Goal: Task Accomplishment & Management: Use online tool/utility

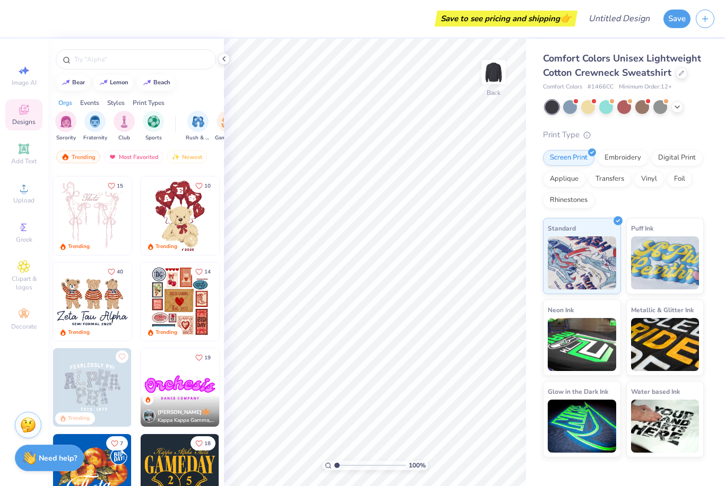
scroll to position [84, 0]
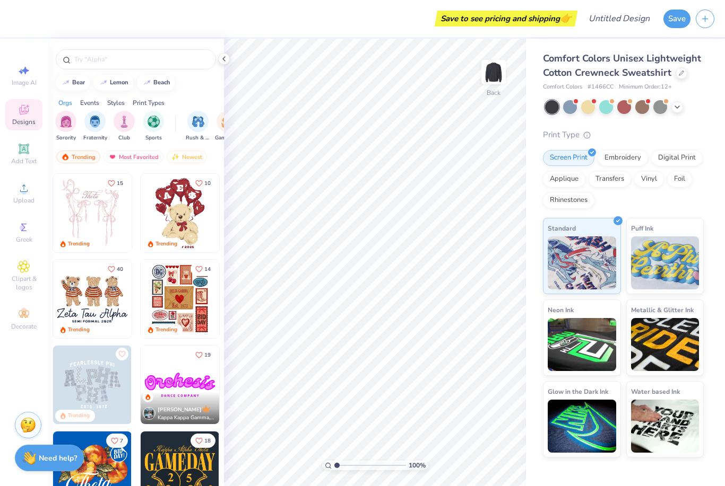
click at [20, 154] on icon at bounding box center [24, 149] width 10 height 10
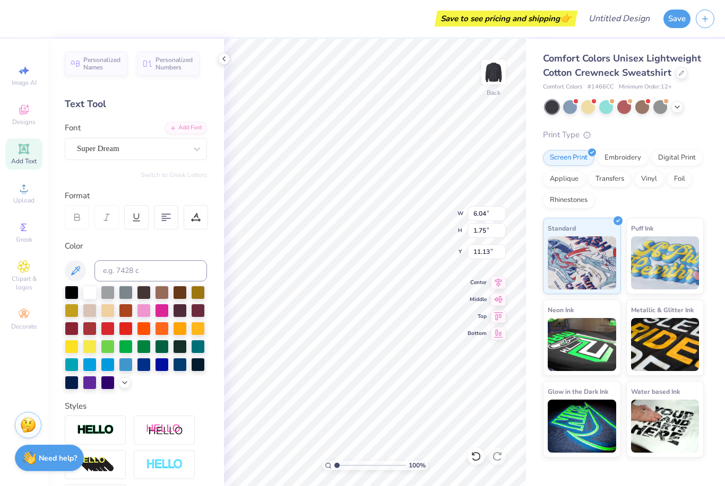
scroll to position [0, 3]
type textarea "TEwild District XT"
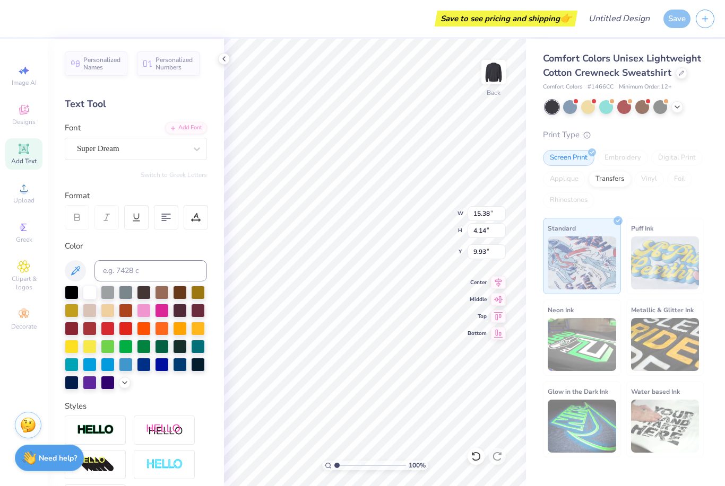
scroll to position [1, 0]
type input "2.30"
type textarea "wild District"
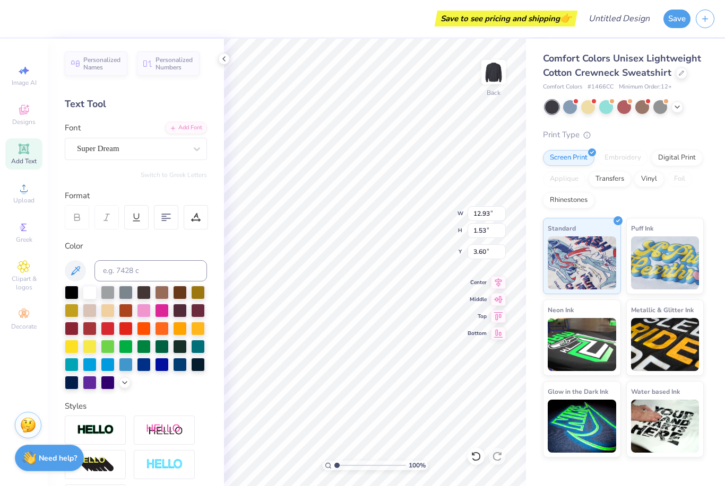
type textarea "Wild District"
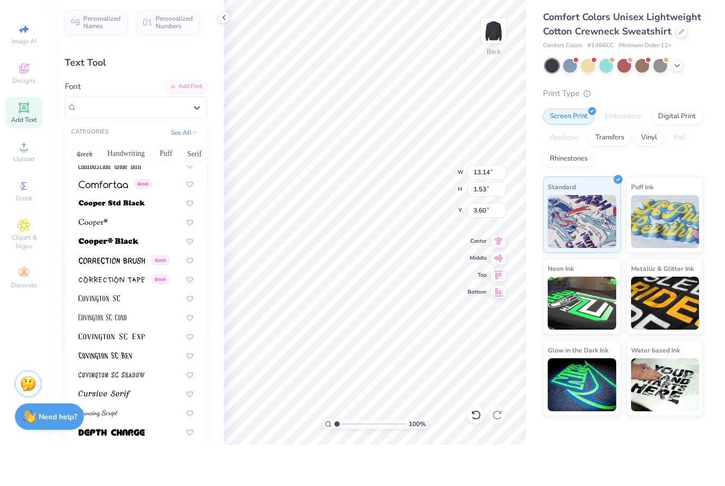
scroll to position [1580, 0]
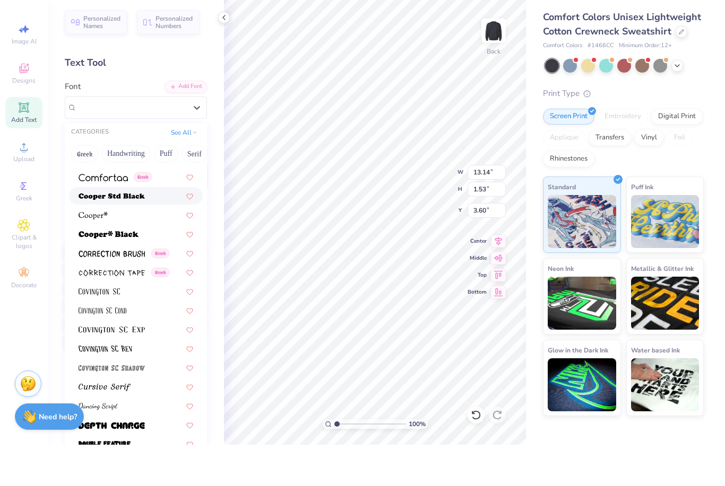
click at [119, 234] on img at bounding box center [112, 237] width 66 height 7
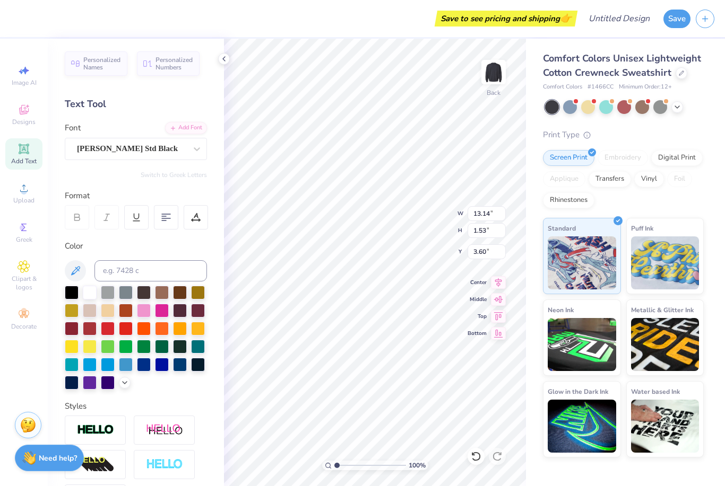
type input "15.36"
type input "1.58"
type input "3.58"
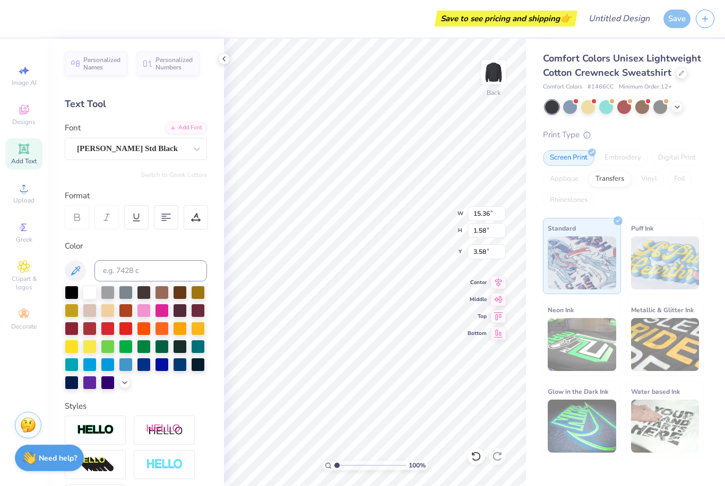
scroll to position [1, 3]
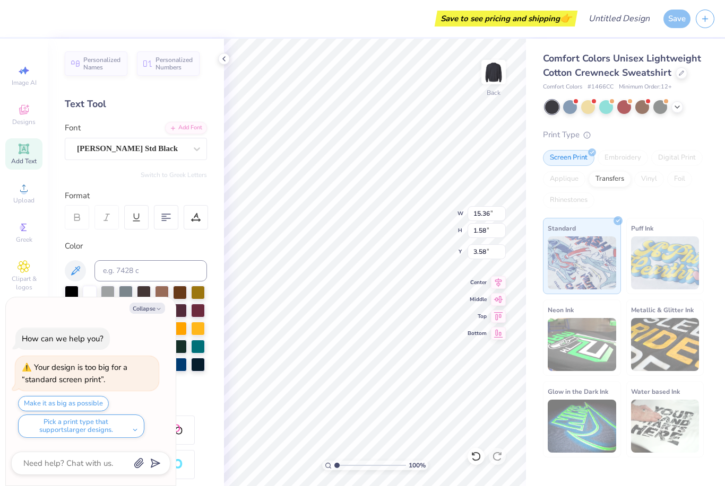
type textarea "x"
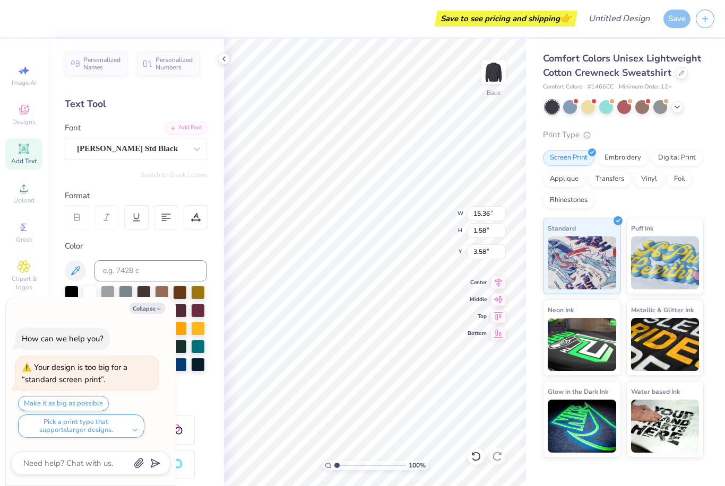
type input "6.03"
type input "0.62"
type textarea "x"
type textarea "Wrict"
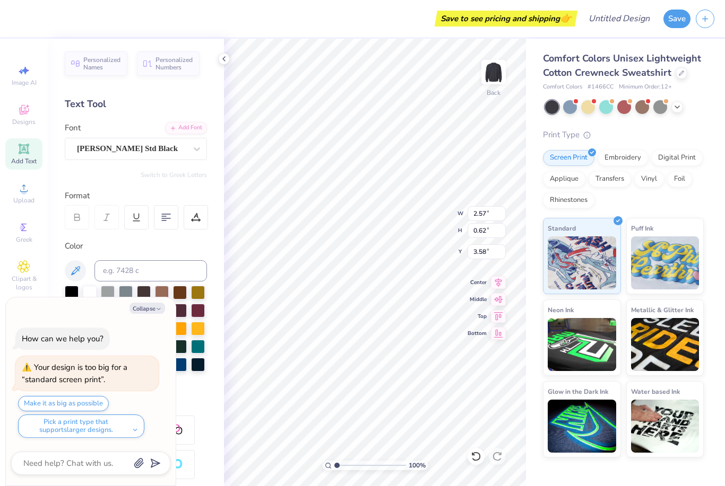
type textarea "x"
type input "9.61"
type input "2.32"
type textarea "x"
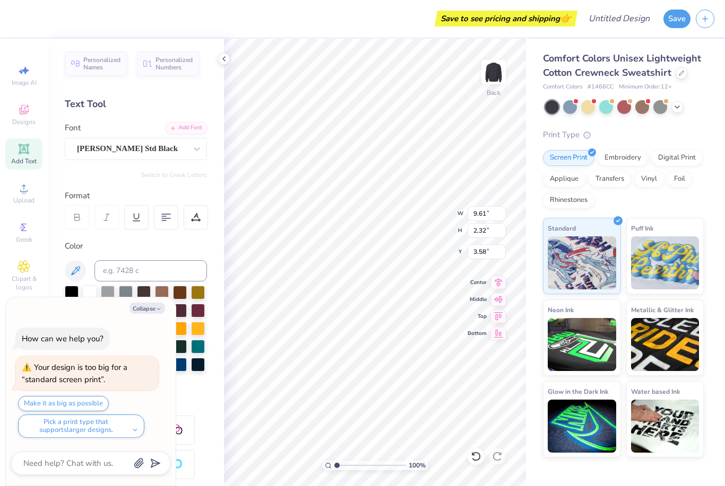
type textarea "Wt"
type textarea "x"
type input "7.65"
type input "3.53"
type textarea "x"
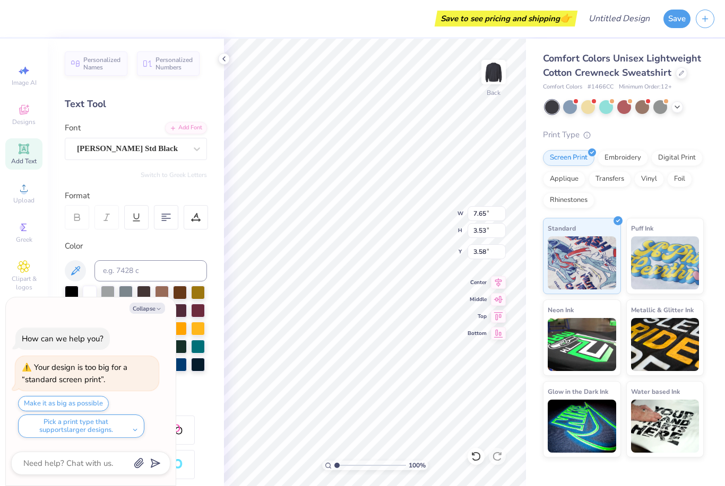
scroll to position [1, 0]
type textarea "WD"
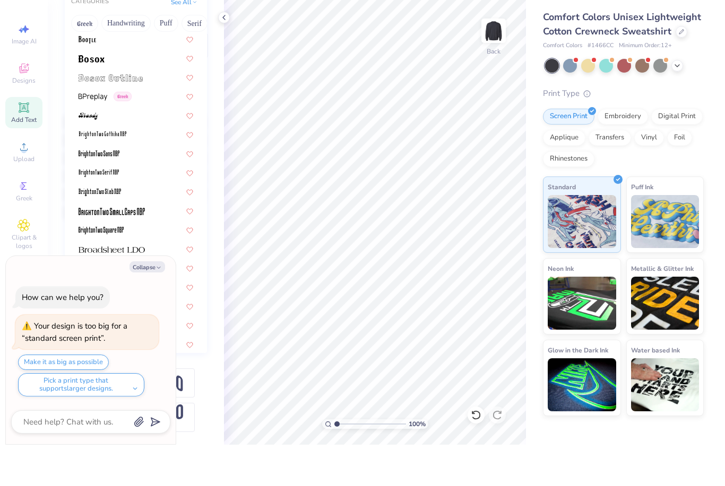
scroll to position [746, 0]
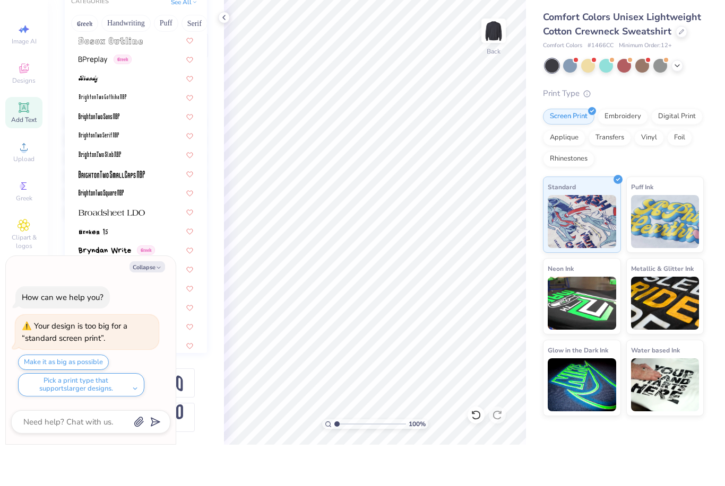
click at [167, 56] on button "Puff" at bounding box center [166, 64] width 24 height 17
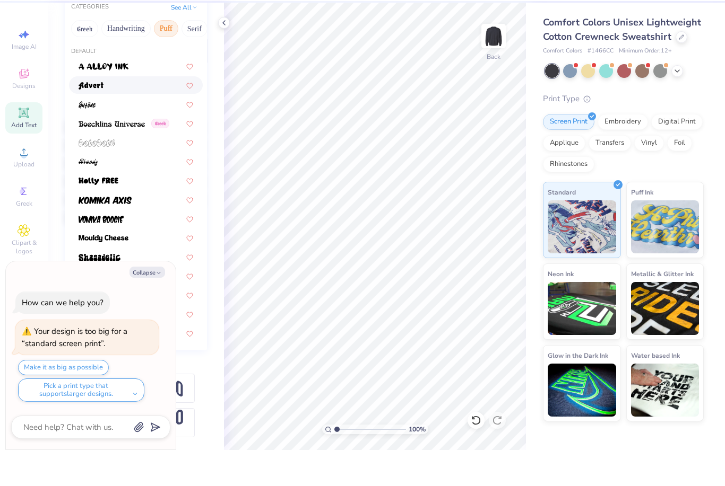
click at [138, 116] on div at bounding box center [136, 121] width 115 height 11
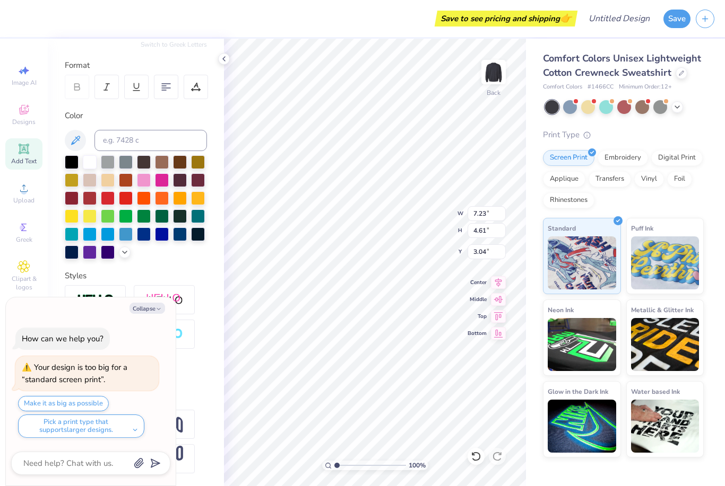
type textarea "x"
type input "2.61"
click at [80, 85] on icon at bounding box center [77, 87] width 10 height 10
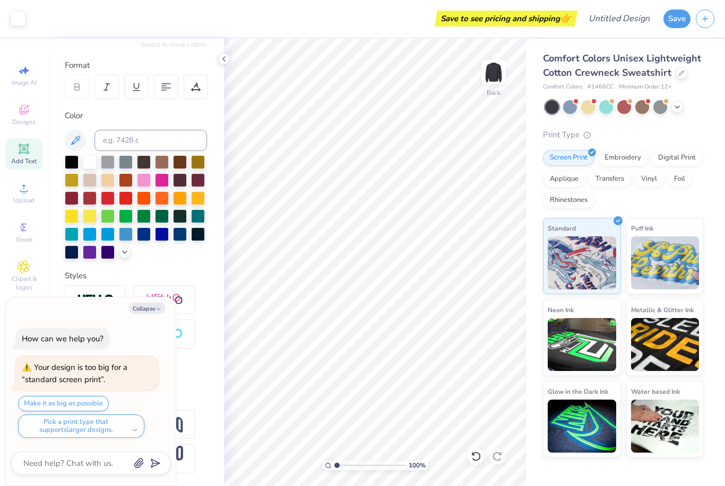
click at [153, 310] on button "Collapse" at bounding box center [147, 308] width 36 height 11
type textarea "x"
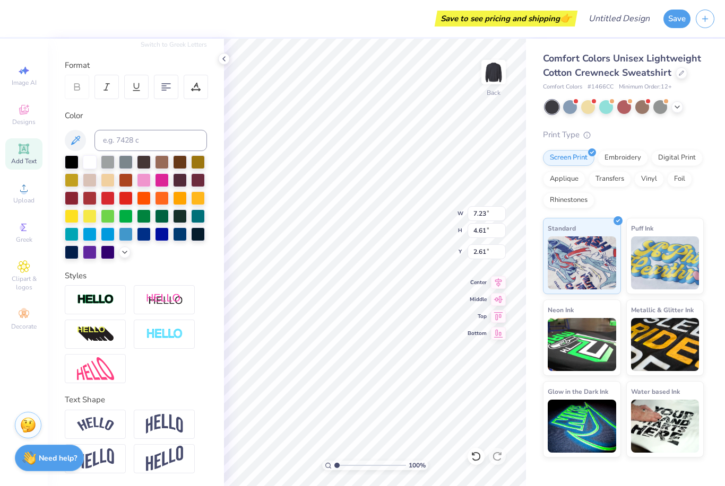
type input "3.10"
type input "1.98"
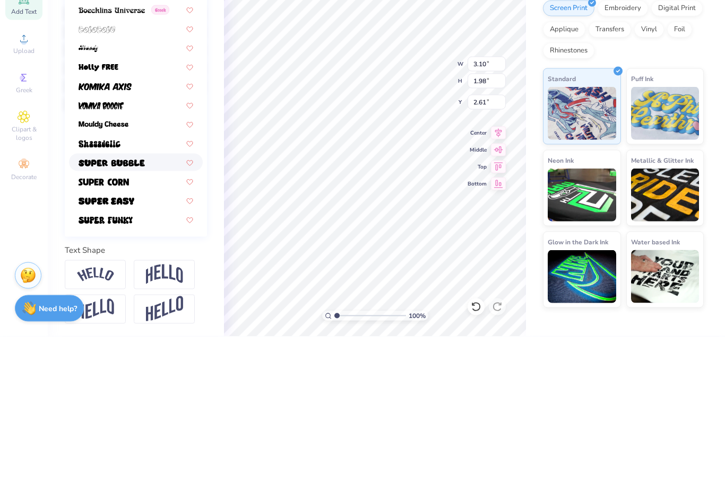
click at [107, 309] on img at bounding box center [112, 312] width 66 height 7
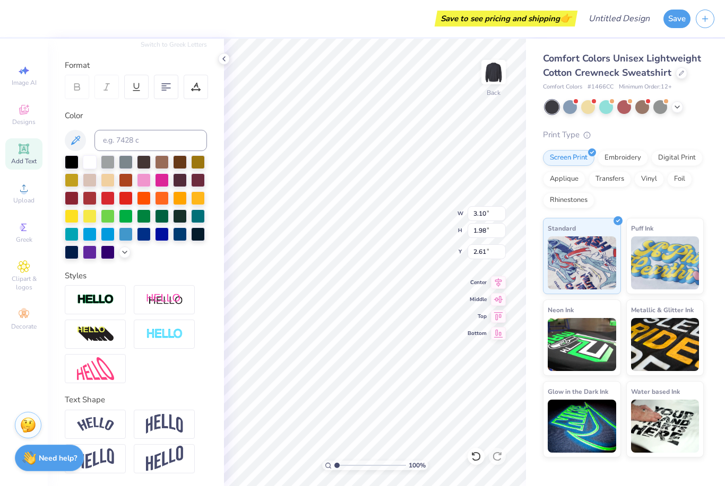
type input "3.42"
type input "1.78"
type input "2.71"
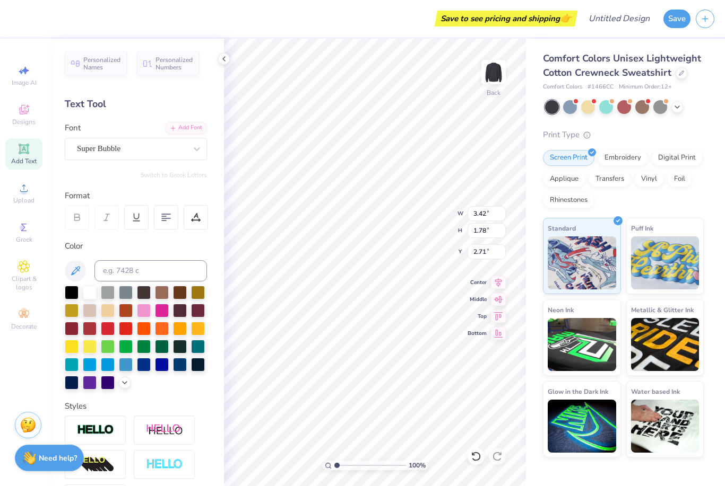
scroll to position [1, 0]
type input "3.53"
click at [494, 71] on img at bounding box center [493, 72] width 21 height 21
click at [24, 152] on icon at bounding box center [24, 149] width 8 height 8
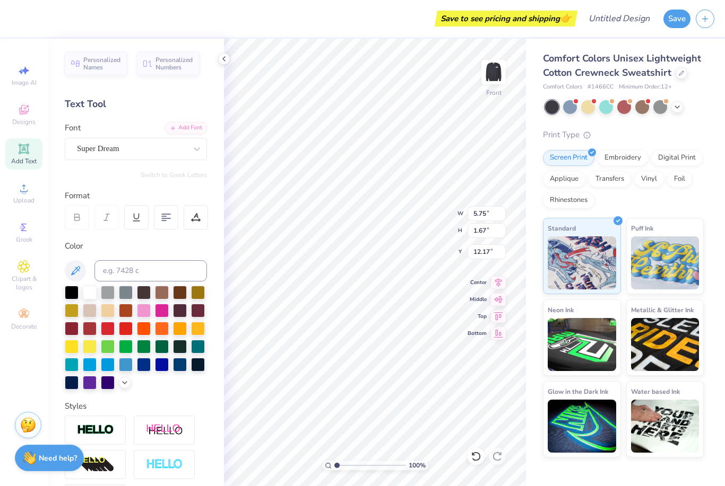
type input "2.68"
type textarea "T"
type textarea "WILD DISTRICT"
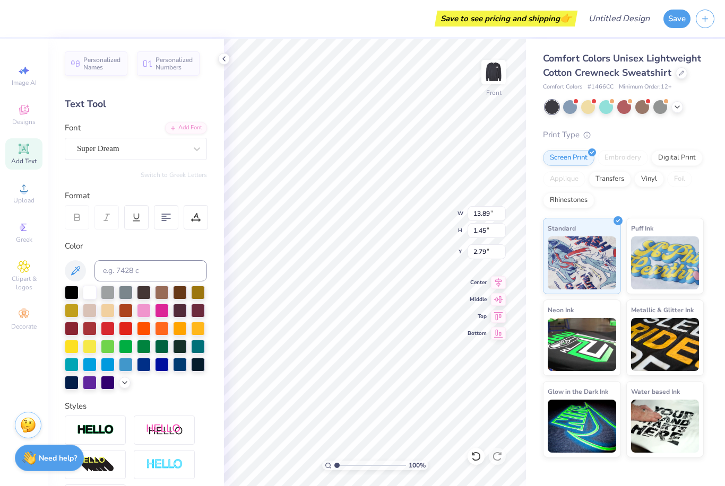
type input "9.64"
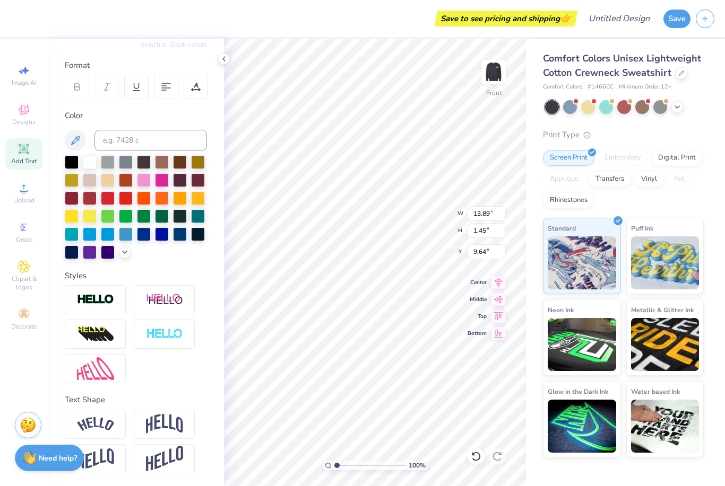
scroll to position [131, 0]
click at [159, 427] on img at bounding box center [164, 424] width 37 height 20
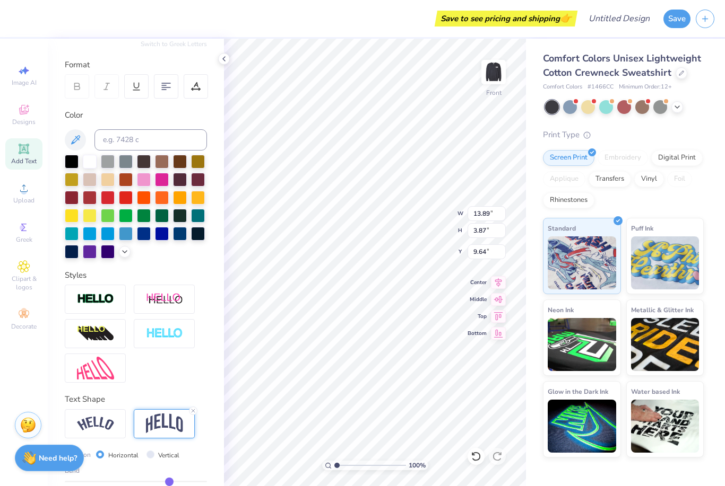
type input "3.87"
type input "8.43"
click at [104, 427] on img at bounding box center [95, 424] width 37 height 14
type input "2.84"
type input "8.95"
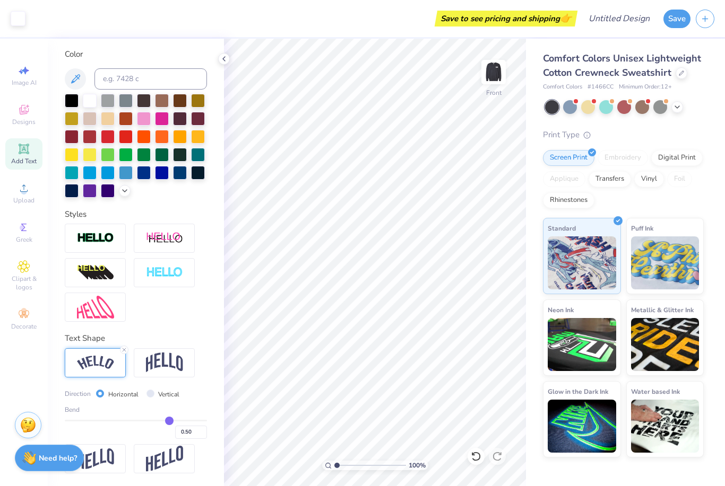
scroll to position [193, 0]
click at [110, 141] on div at bounding box center [108, 137] width 14 height 14
click at [162, 119] on div at bounding box center [162, 119] width 14 height 14
click at [141, 121] on div at bounding box center [144, 119] width 14 height 14
click at [89, 117] on div at bounding box center [90, 119] width 14 height 14
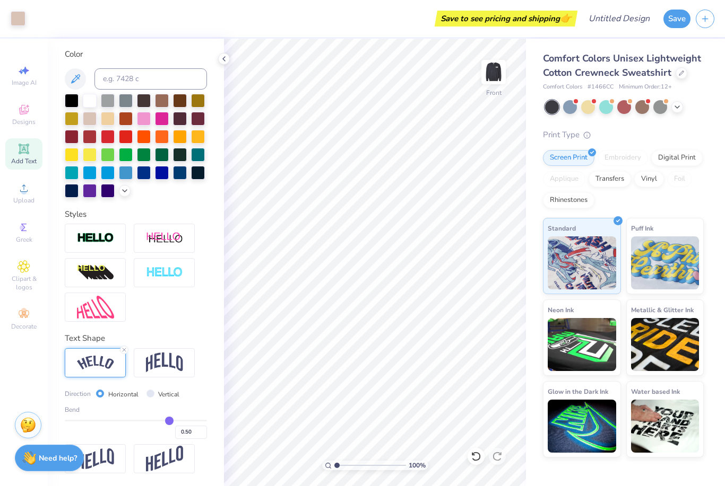
click at [88, 191] on div at bounding box center [90, 191] width 14 height 14
click at [126, 190] on polyline at bounding box center [125, 191] width 4 height 2
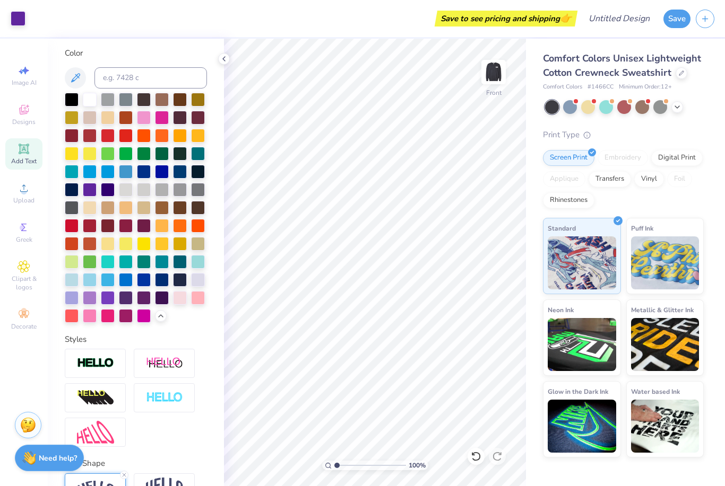
click at [202, 284] on div at bounding box center [198, 280] width 14 height 14
click at [73, 291] on div at bounding box center [72, 298] width 14 height 14
click at [92, 175] on div at bounding box center [90, 172] width 14 height 14
click at [89, 280] on div at bounding box center [90, 280] width 14 height 14
click at [76, 278] on div at bounding box center [72, 280] width 14 height 14
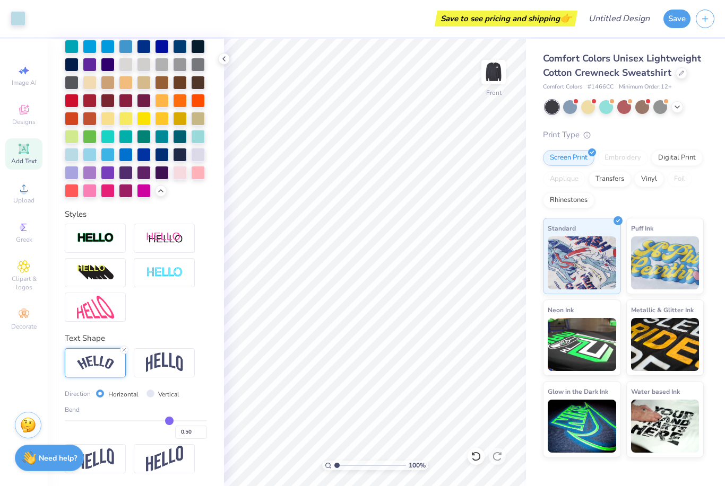
scroll to position [319, 0]
click at [494, 80] on img at bounding box center [493, 72] width 21 height 21
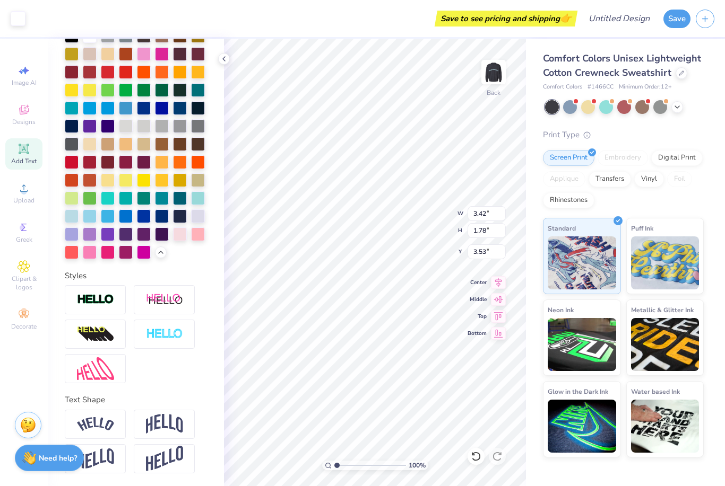
scroll to position [257, 0]
click at [73, 217] on div at bounding box center [72, 217] width 14 height 14
type input "2.87"
type input "1.49"
click at [659, 107] on div at bounding box center [660, 107] width 14 height 14
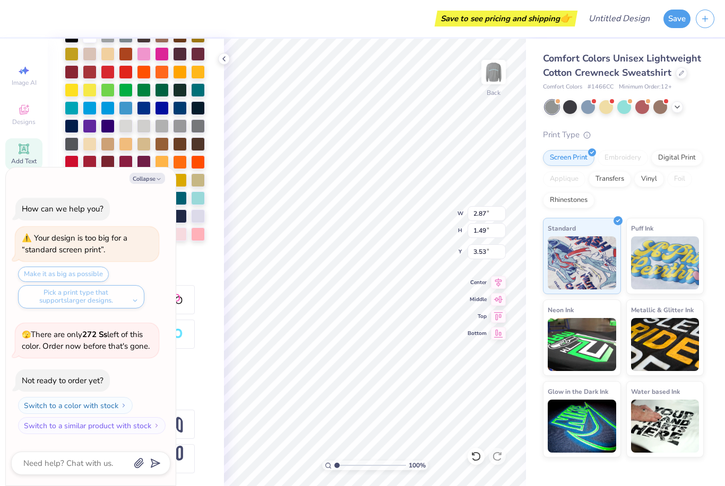
scroll to position [120, 0]
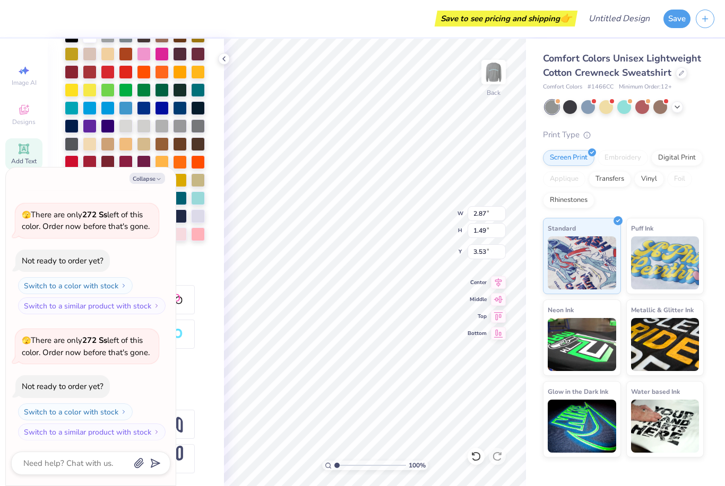
click at [681, 107] on div at bounding box center [677, 107] width 12 height 12
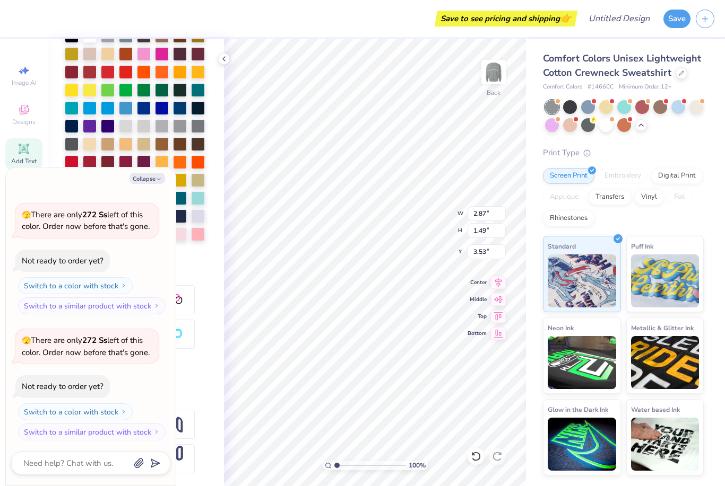
click at [552, 124] on div at bounding box center [552, 125] width 14 height 14
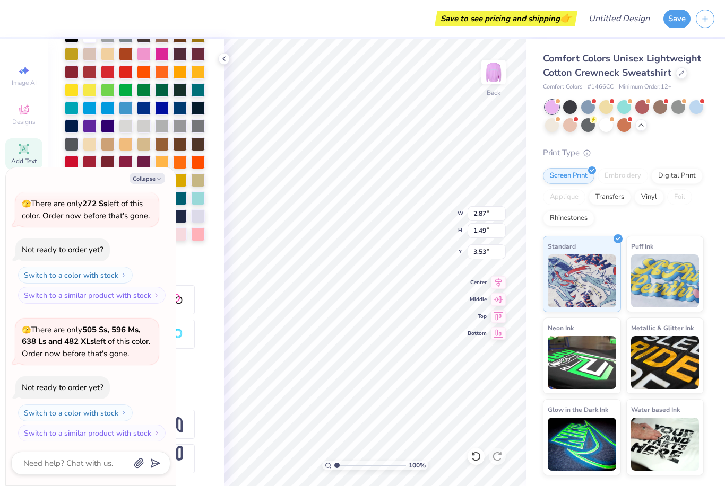
click at [693, 107] on div at bounding box center [696, 107] width 14 height 14
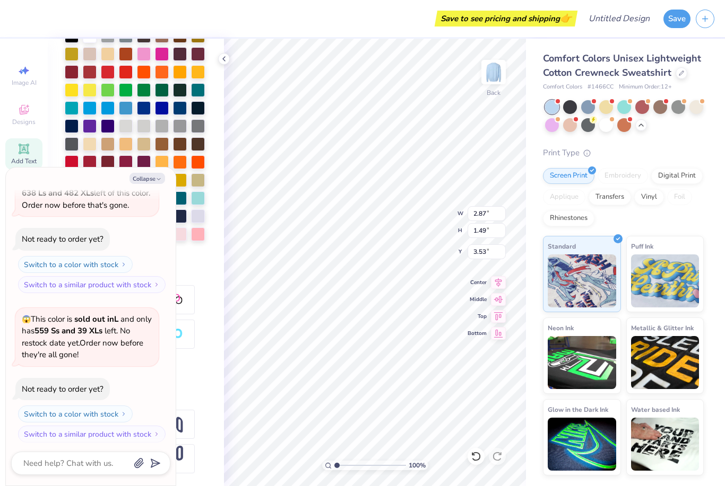
click at [89, 48] on div at bounding box center [90, 54] width 14 height 14
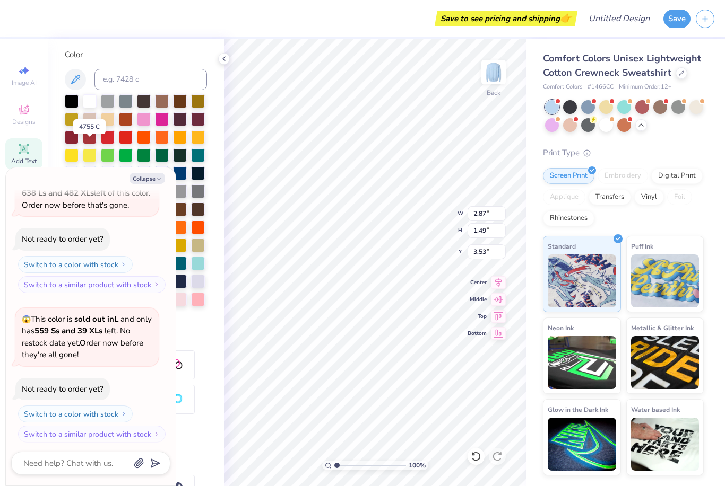
scroll to position [192, 0]
click at [84, 105] on div at bounding box center [90, 101] width 14 height 14
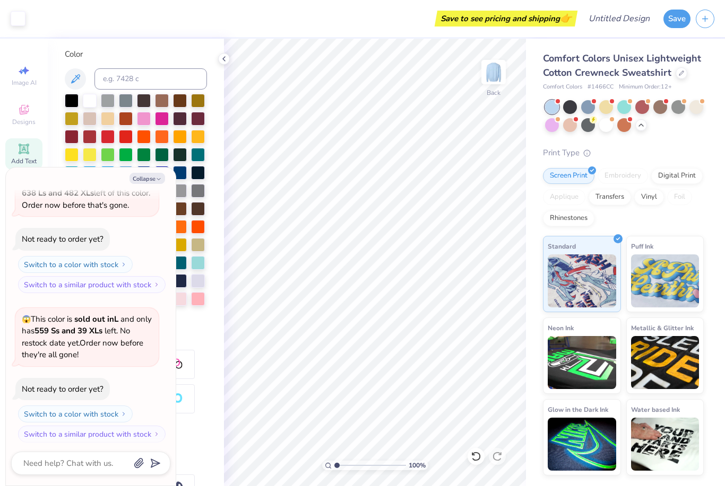
click at [492, 68] on img at bounding box center [493, 72] width 21 height 21
click at [86, 98] on div at bounding box center [90, 101] width 14 height 14
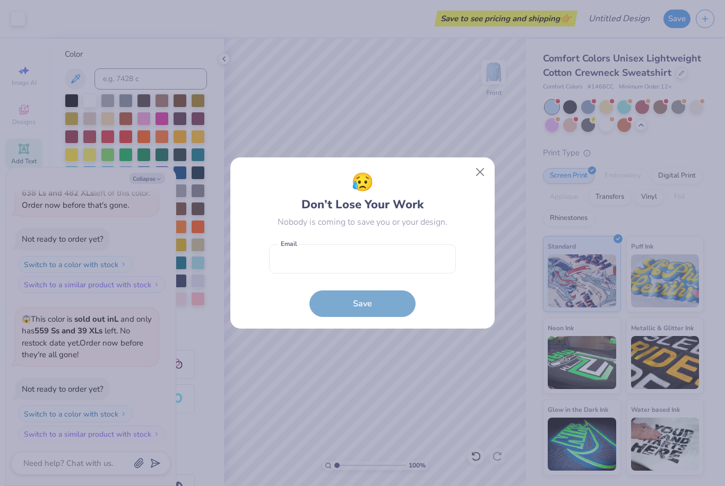
click at [473, 170] on button "Close" at bounding box center [480, 172] width 20 height 20
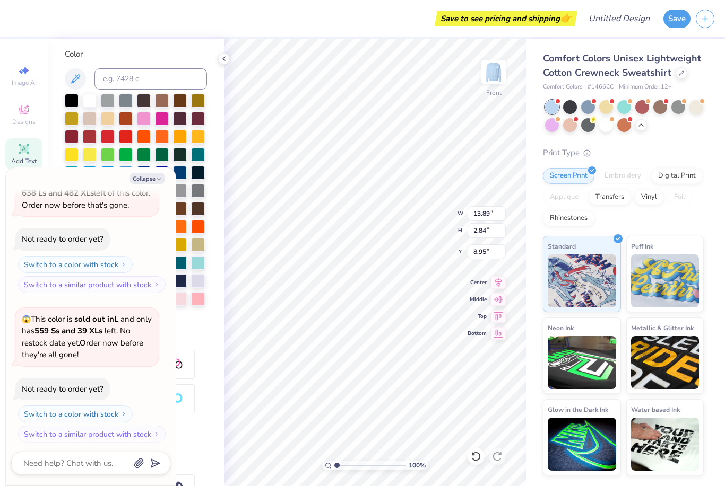
click at [151, 179] on button "Collapse" at bounding box center [147, 178] width 36 height 11
type textarea "x"
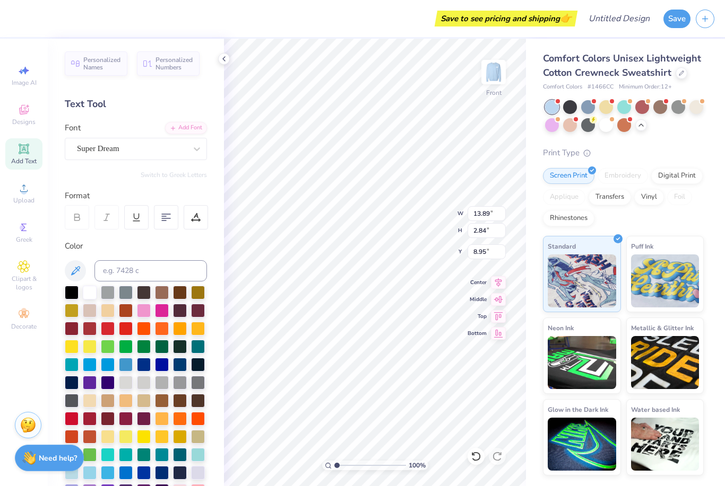
scroll to position [0, 0]
type input "1.09756286014207"
type textarea "x"
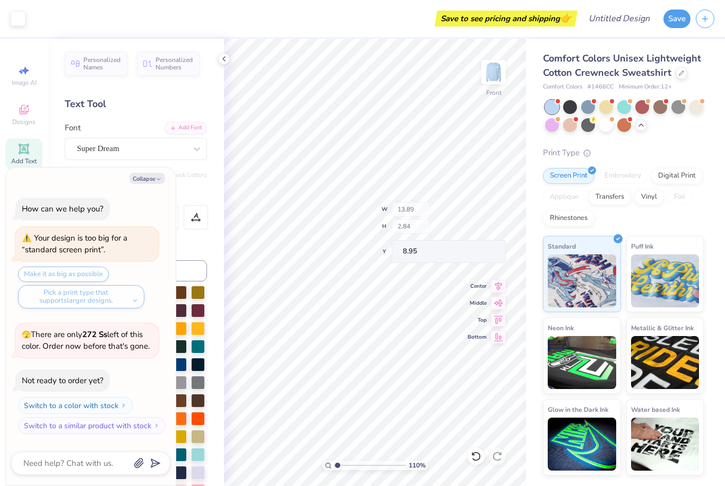
scroll to position [469, 0]
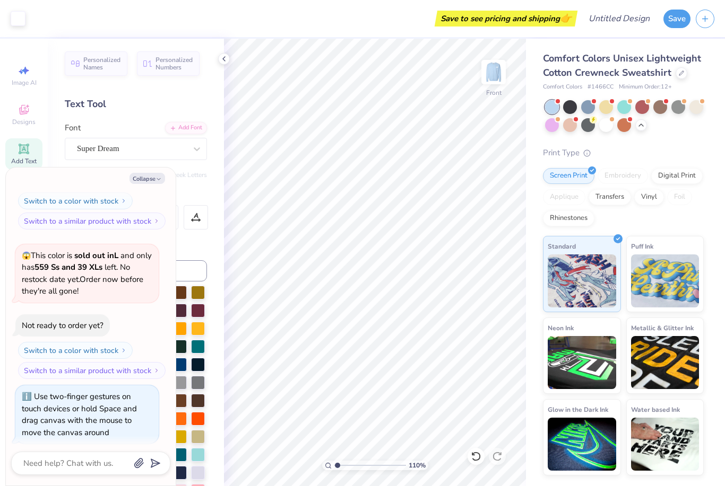
type input "1.09756286014207"
type textarea "x"
type input "1.09756286014207"
type textarea "x"
type input "1.09756286014207"
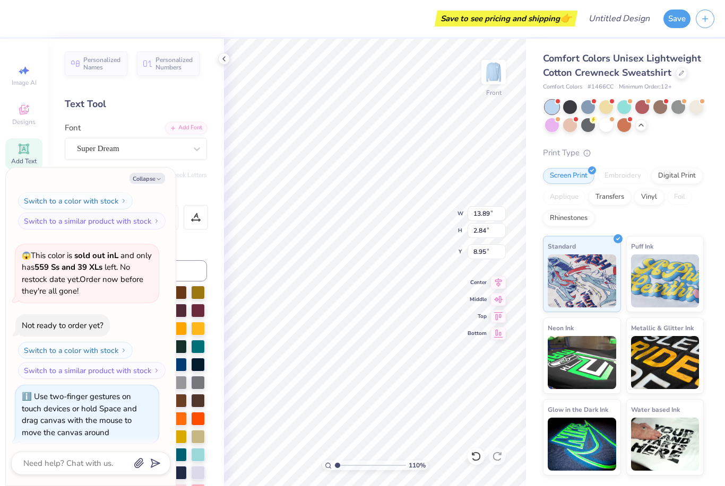
type textarea "x"
type input "1.14815706207975"
type textarea "x"
type input "1.14815706207975"
type textarea "x"
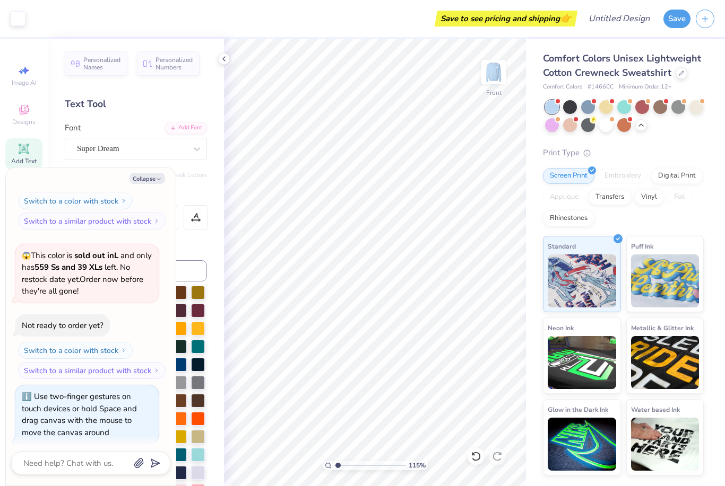
type input "1.14815706207975"
type textarea "x"
type input "1.14815706207975"
type textarea "x"
type input "1.14815706207975"
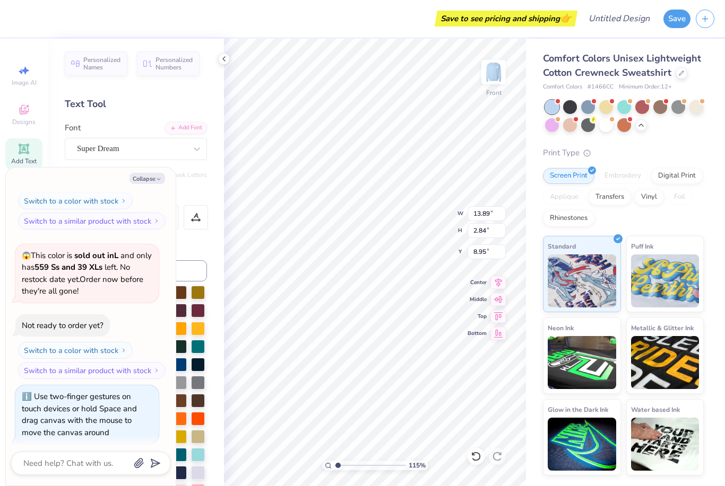
type textarea "x"
type input "1.14815706207975"
type textarea "x"
type input "1.14815706207975"
type textarea "x"
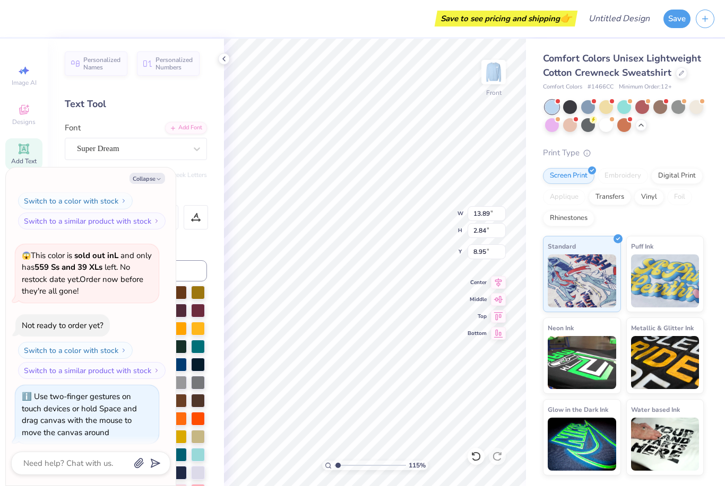
type input "1.14815706207975"
type textarea "x"
type input "1.14815706207975"
type textarea "x"
type input "1.14815706207975"
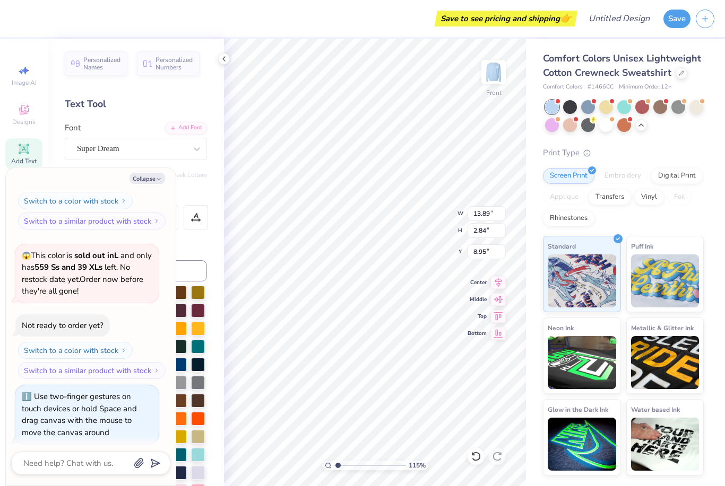
type textarea "x"
type input "1.14815706207975"
type textarea "x"
type input "1.14815706207975"
type textarea "x"
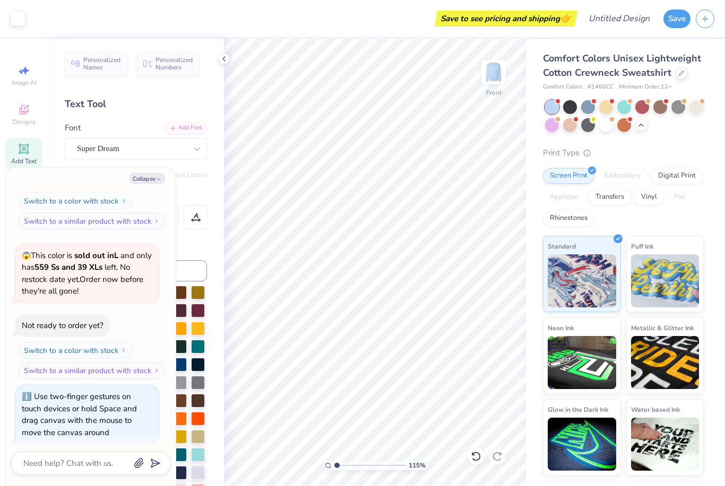
type input "1"
type textarea "x"
type input "10.39"
type textarea "x"
type input "13.47"
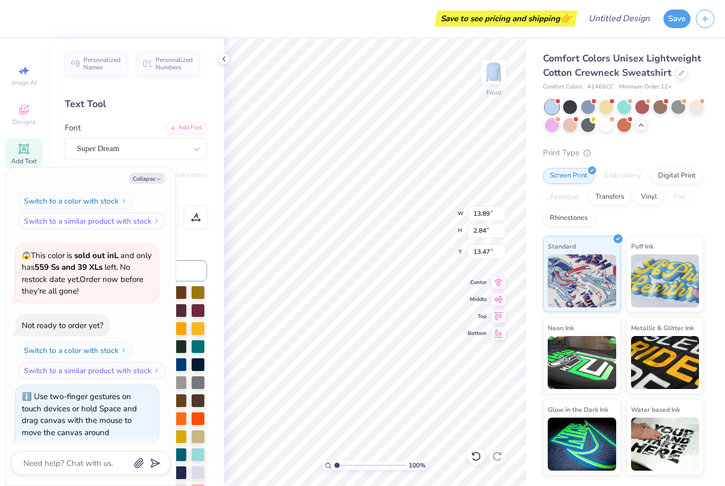
type textarea "x"
type input "6.98"
type textarea "x"
type input "9.02"
click at [659, 268] on img at bounding box center [665, 281] width 68 height 53
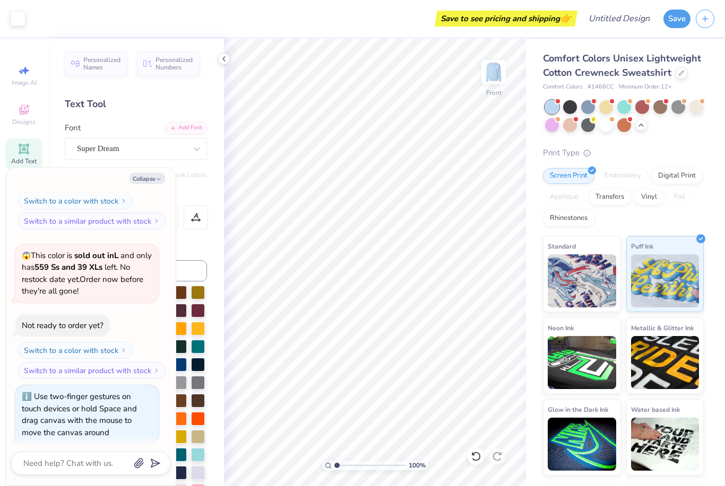
click at [488, 76] on img at bounding box center [493, 72] width 21 height 21
click at [672, 22] on button "Save" at bounding box center [676, 19] width 27 height 19
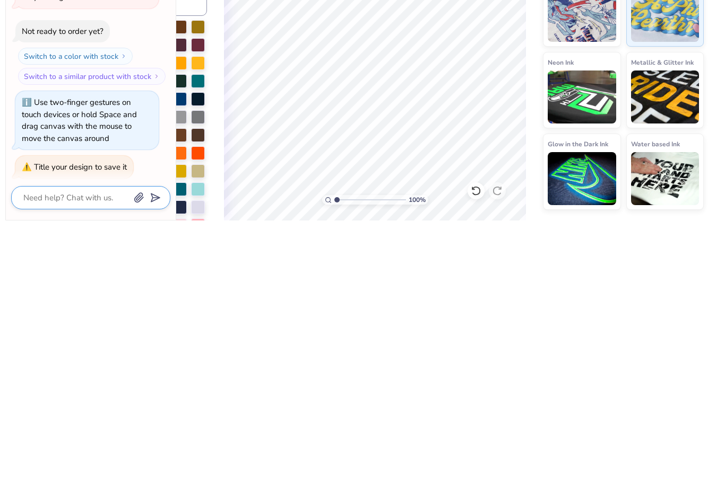
type textarea "x"
type textarea "W"
type textarea "x"
type textarea "WD"
type textarea "x"
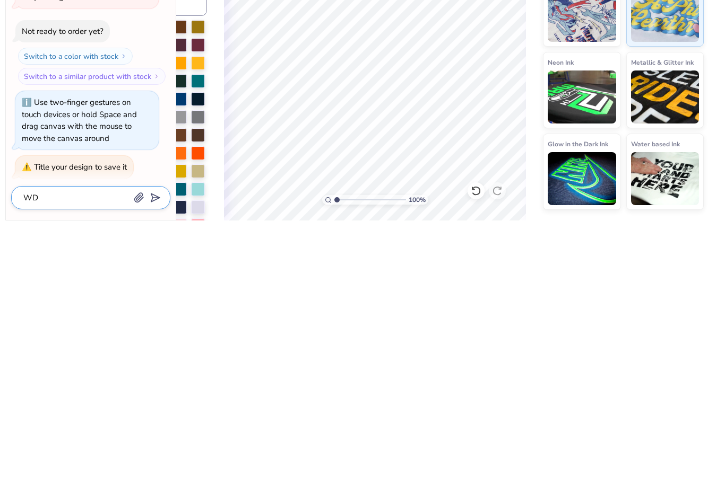
type textarea "WD"
type textarea "x"
type textarea "WD C"
type textarea "x"
type textarea "WD Cr"
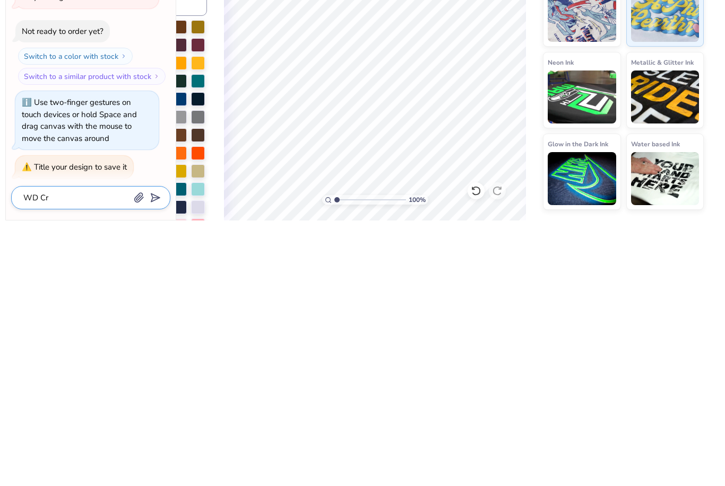
type textarea "x"
type textarea "WD Cre"
type textarea "x"
type textarea "WD Crew"
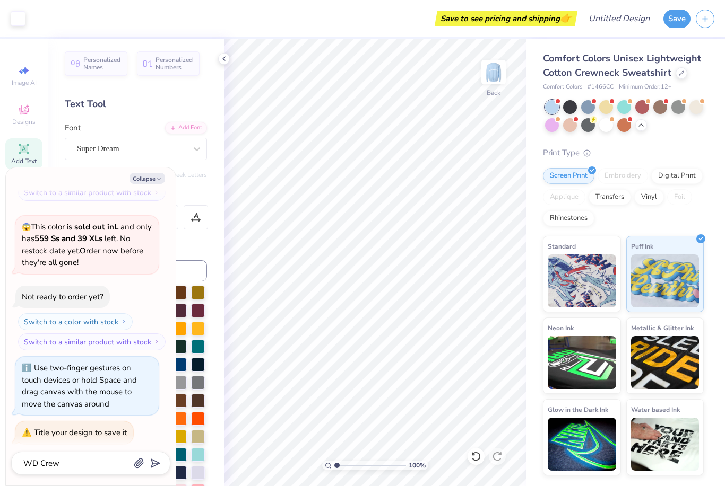
click at [677, 14] on button "Save" at bounding box center [676, 19] width 27 height 19
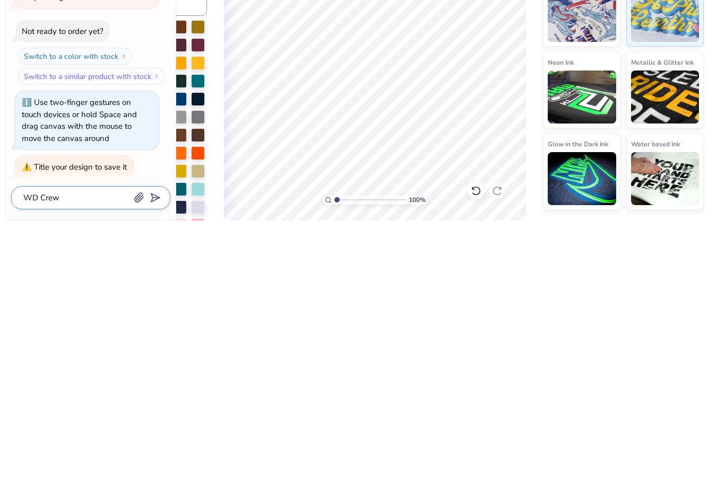
type textarea "x"
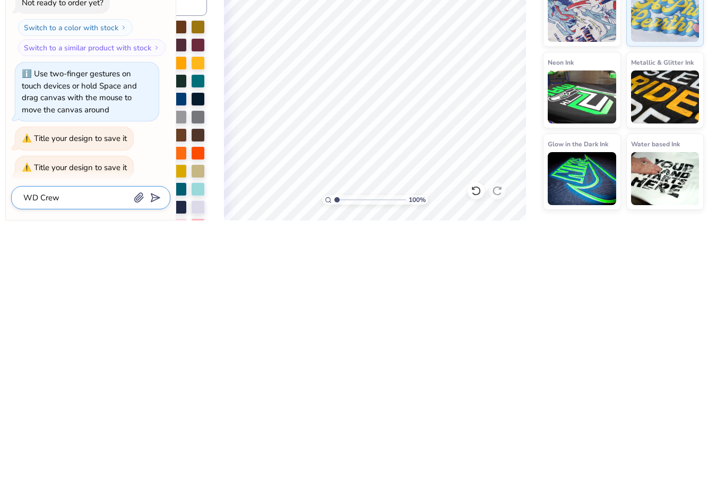
type input "1"
click at [720, 57] on div "Comfort Colors Unisex Lightweight Cotton Crewneck Sweatshirt Comfort Colors # 1…" at bounding box center [625, 257] width 199 height 437
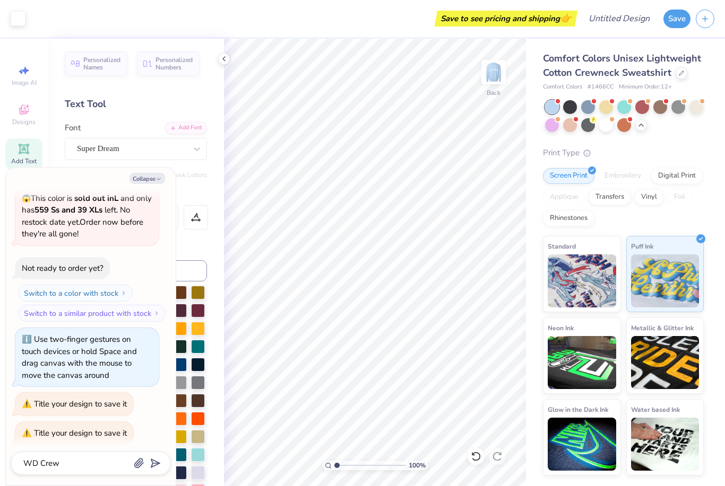
click at [674, 20] on button "Save" at bounding box center [676, 19] width 27 height 19
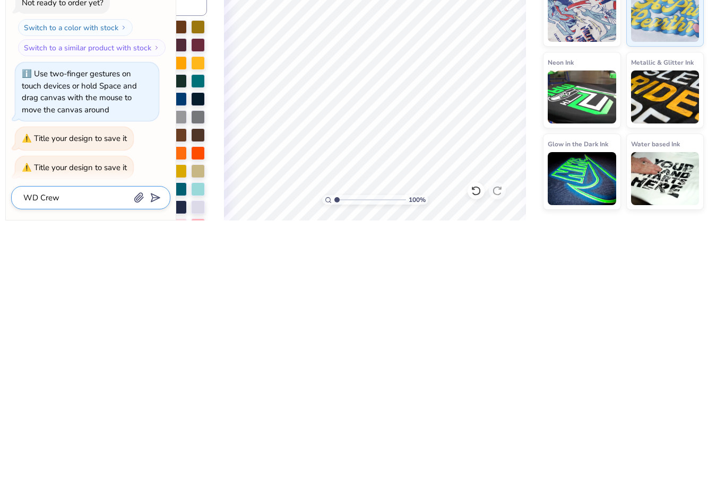
type textarea "x"
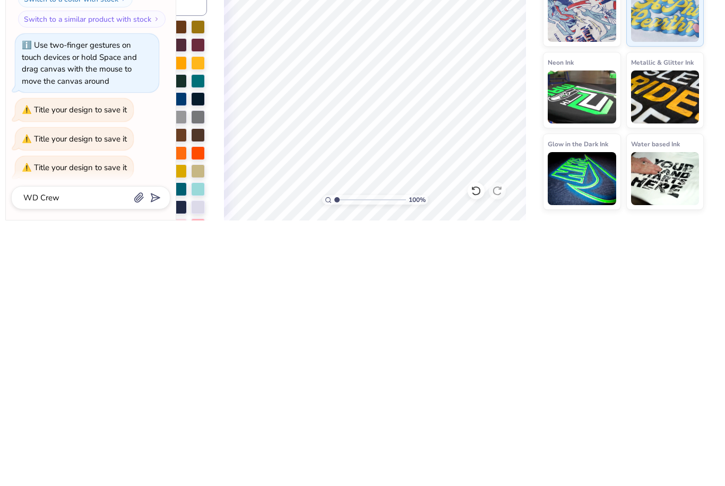
click at [155, 456] on icon "submit" at bounding box center [153, 463] width 15 height 15
type input "WD Crew"
type textarea "x"
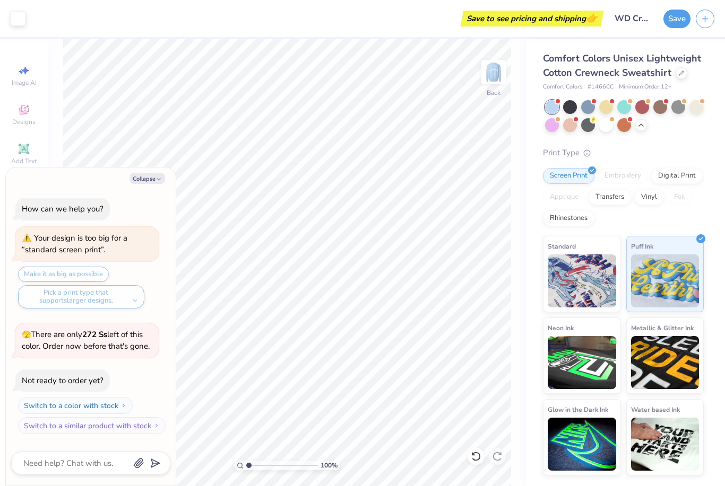
scroll to position [624, 0]
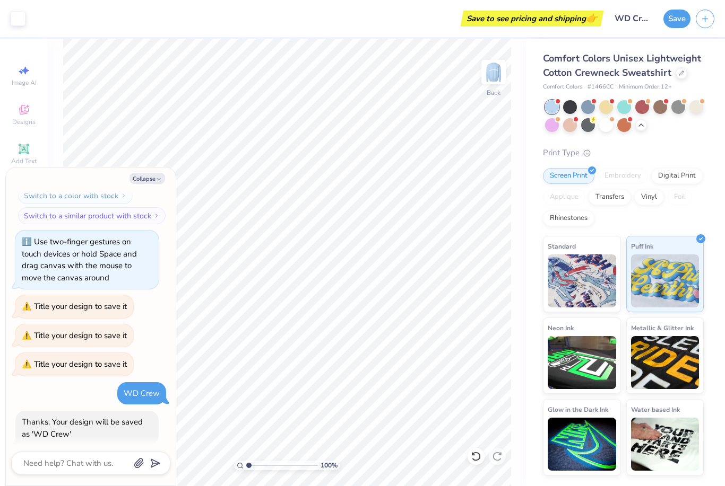
click at [148, 179] on button "Collapse" at bounding box center [147, 178] width 36 height 11
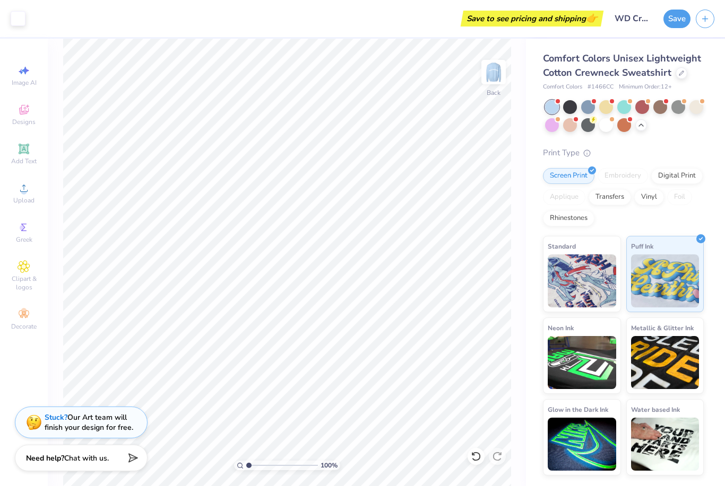
type textarea "x"
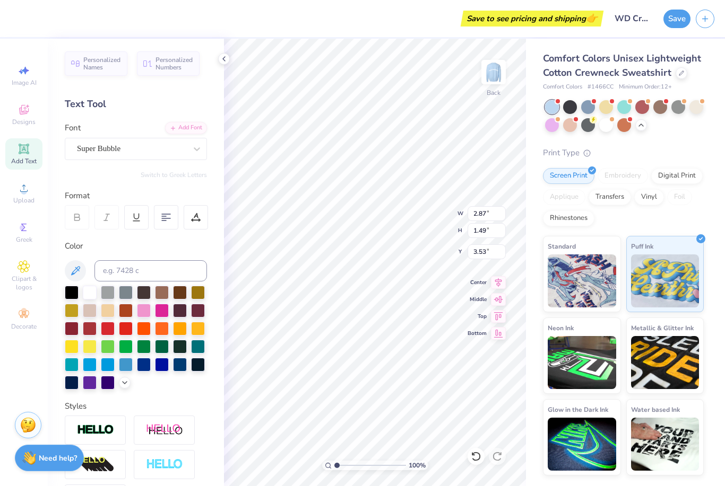
type input "3.00"
